Goal: Task Accomplishment & Management: Manage account settings

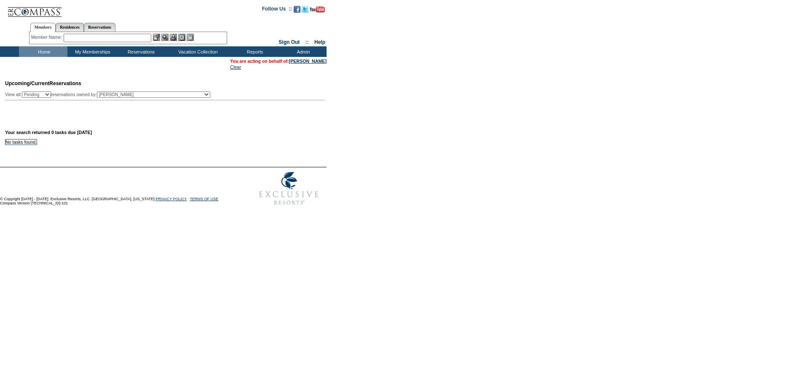
drag, startPoint x: 0, startPoint y: 0, endPoint x: 310, endPoint y: 153, distance: 345.4
click at [310, 153] on div at bounding box center [404, 156] width 809 height 21
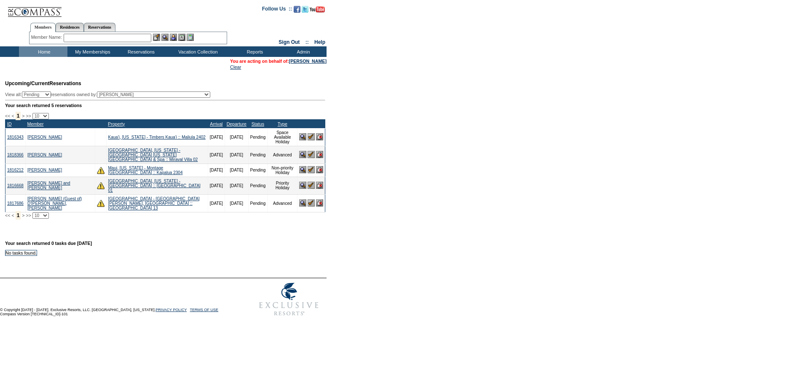
click at [309, 153] on img at bounding box center [310, 154] width 7 height 7
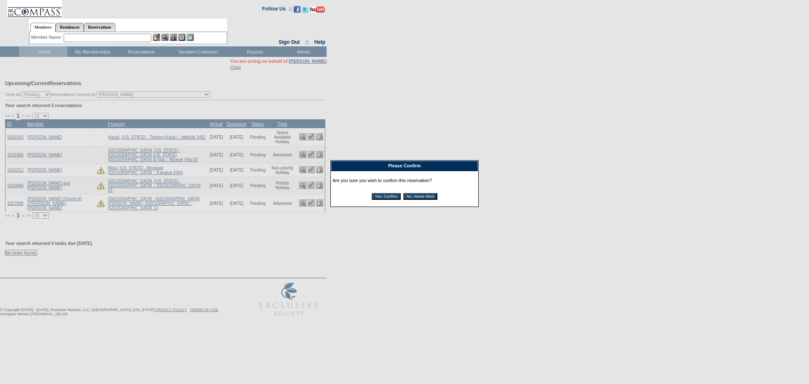
click at [377, 200] on input "Yes, Confirm" at bounding box center [385, 196] width 29 height 7
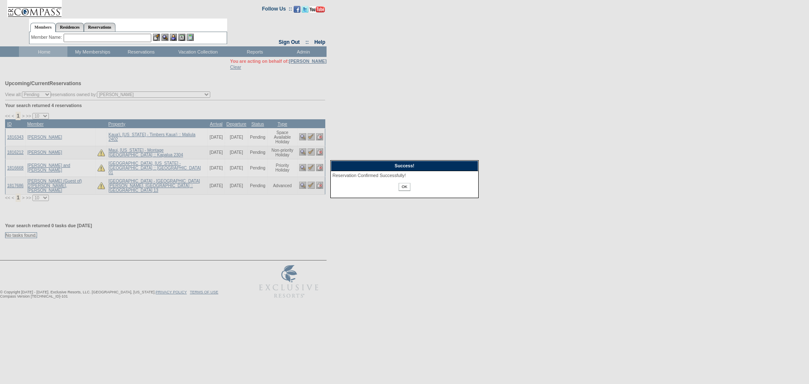
click at [404, 189] on input "OK" at bounding box center [403, 187] width 11 height 8
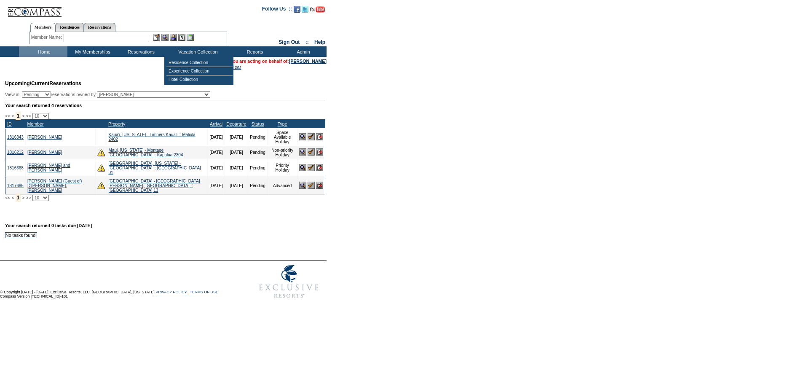
click at [147, 37] on input "text" at bounding box center [108, 38] width 88 height 8
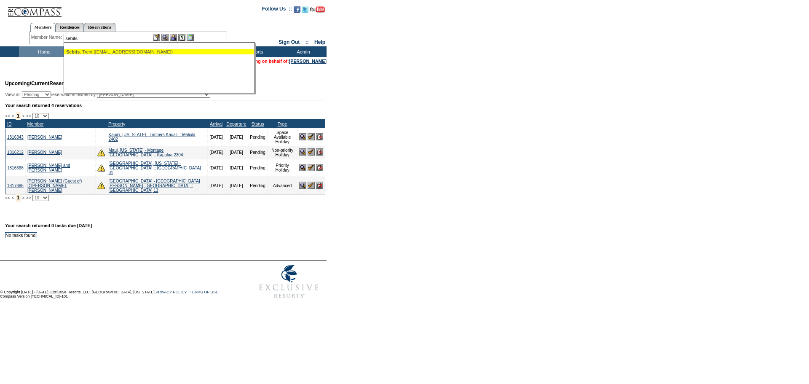
click at [104, 52] on div "Sebits , Trent (tsebits@gmail.com)" at bounding box center [158, 51] width 185 height 5
type input "Sebits, Trent (tsebits@gmail.com)"
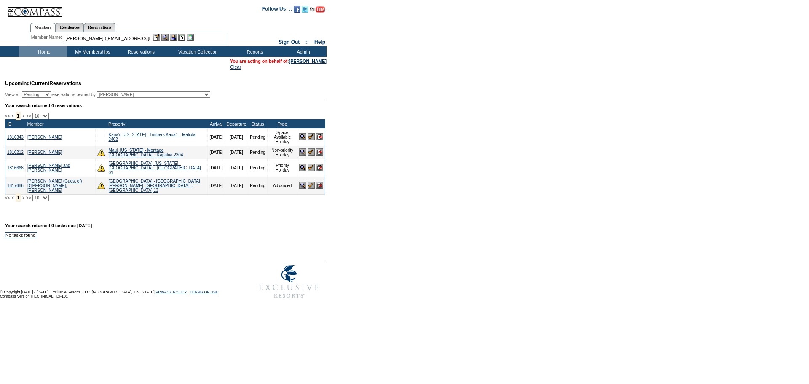
click at [175, 36] on img at bounding box center [173, 37] width 7 height 7
click at [164, 37] on img at bounding box center [164, 37] width 7 height 7
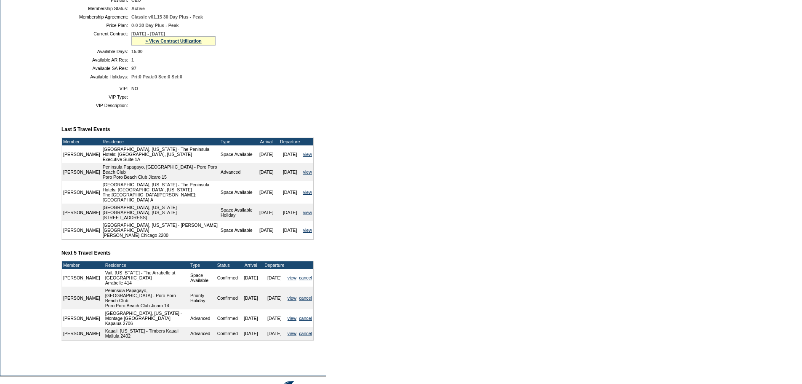
scroll to position [211, 0]
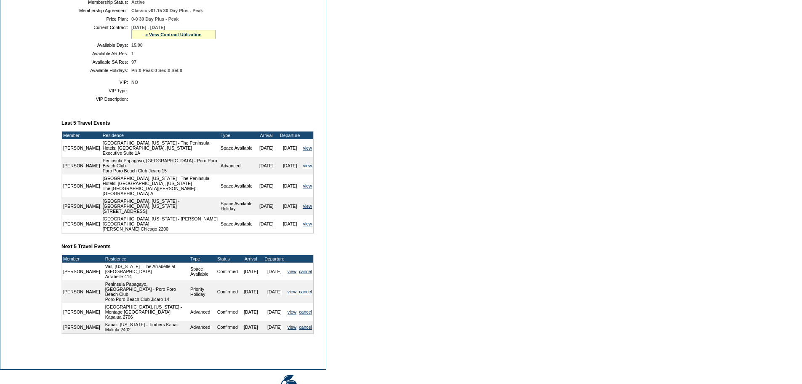
click at [443, 225] on form "Follow Us ::" at bounding box center [401, 100] width 802 height 622
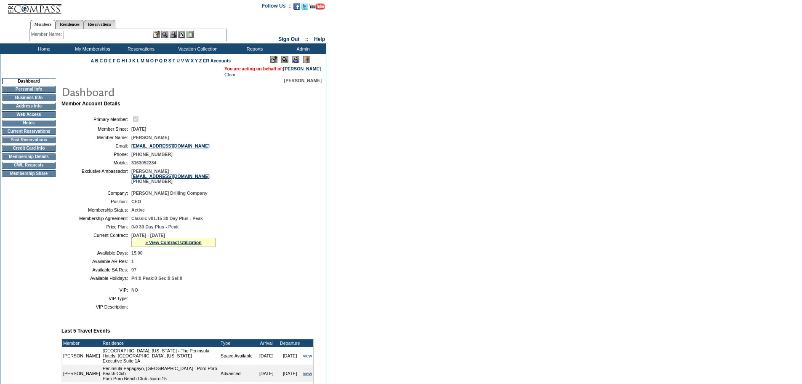
scroll to position [0, 0]
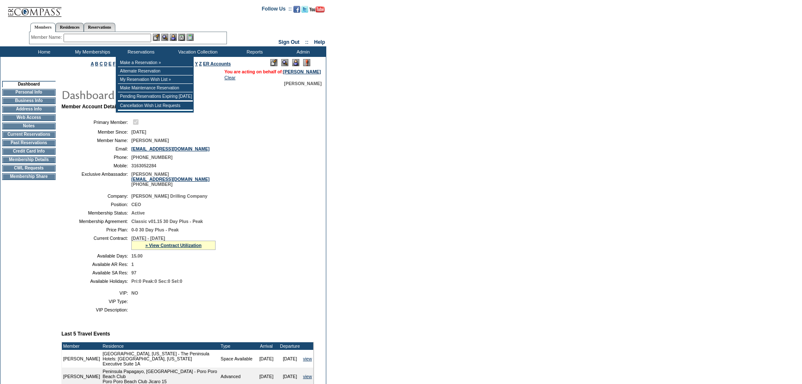
click at [141, 35] on input "text" at bounding box center [108, 38] width 88 height 8
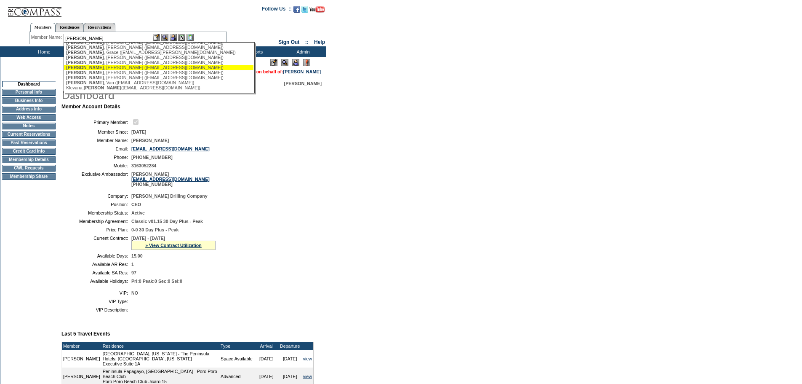
scroll to position [23, 0]
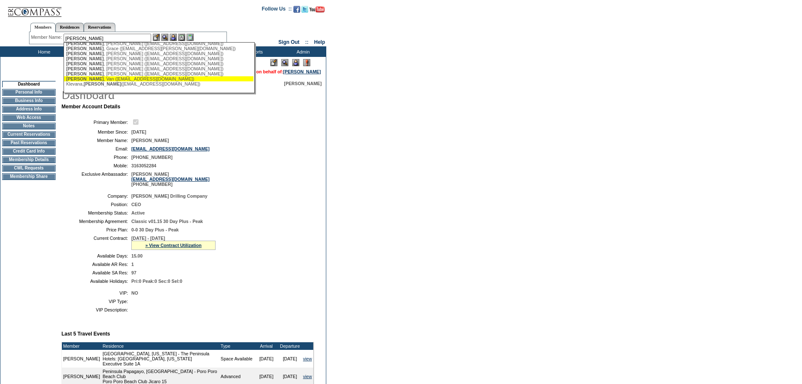
click at [99, 77] on div "[PERSON_NAME] ([EMAIL_ADDRESS][DOMAIN_NAME])" at bounding box center [158, 78] width 185 height 5
type input "[PERSON_NAME] ([EMAIL_ADDRESS][DOMAIN_NAME])"
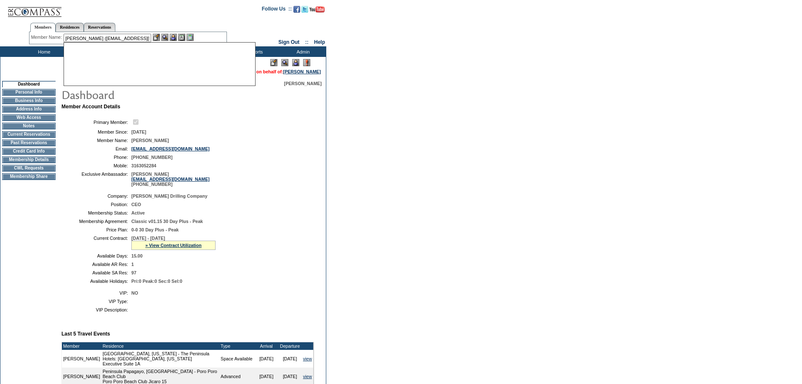
scroll to position [0, 0]
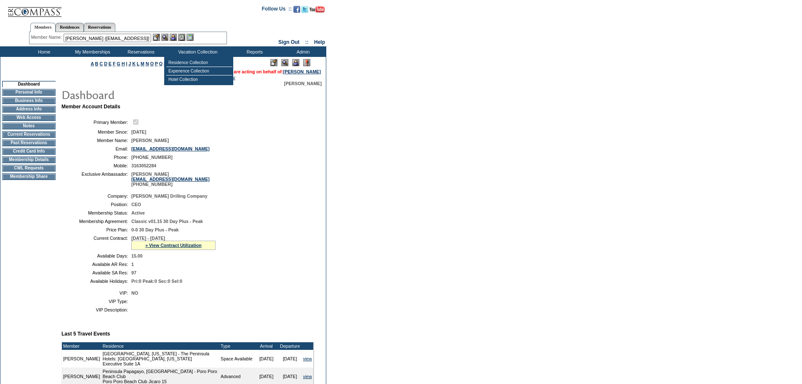
click at [175, 39] on img at bounding box center [173, 37] width 7 height 7
click at [167, 37] on img at bounding box center [164, 37] width 7 height 7
